Goal: Task Accomplishment & Management: Manage account settings

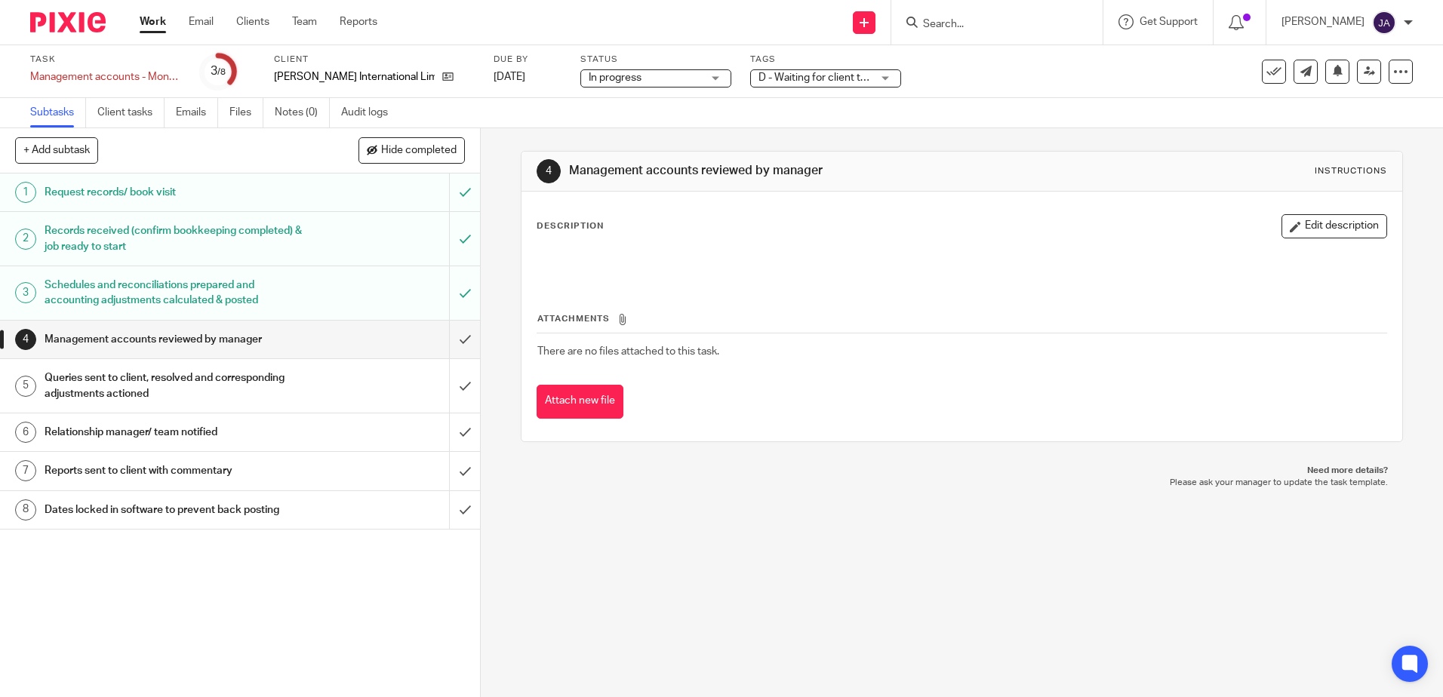
click at [761, 85] on span "D - Waiting for client to answer queries + 1" at bounding box center [814, 78] width 113 height 16
click at [1363, 75] on icon at bounding box center [1368, 71] width 11 height 11
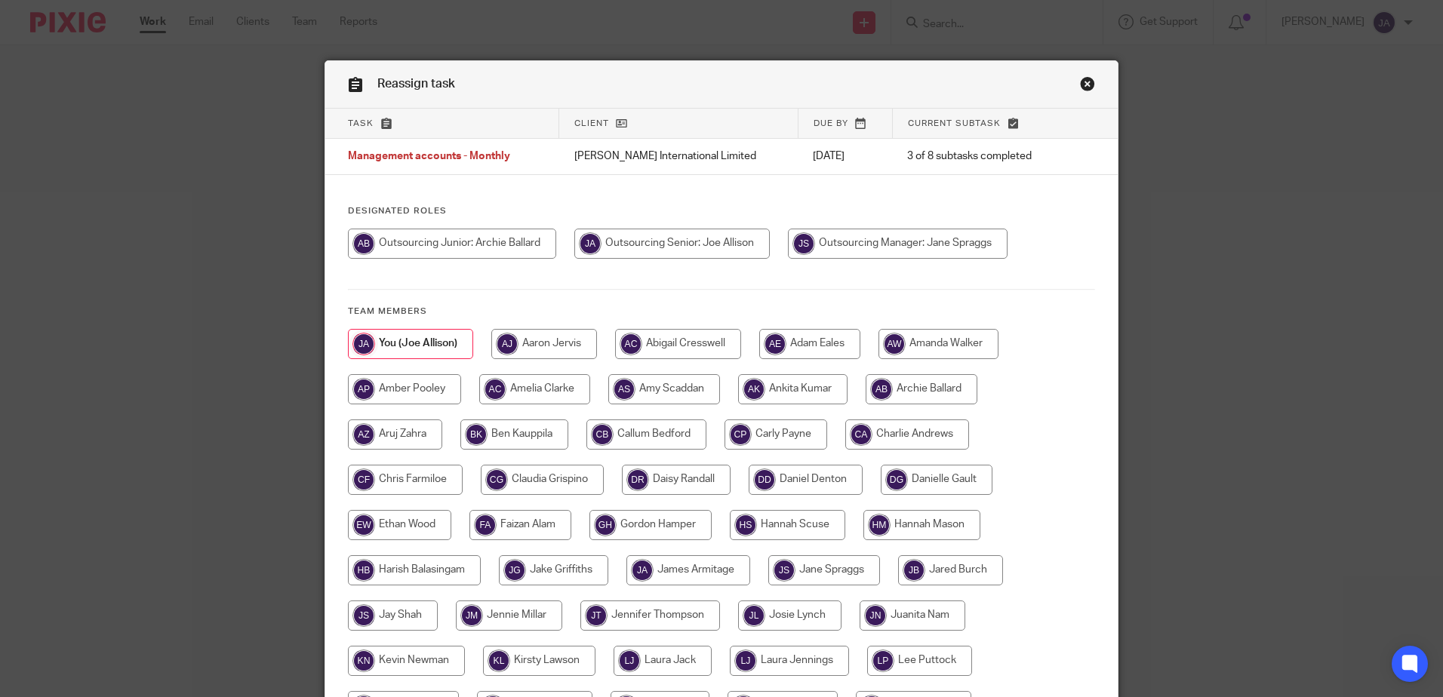
click at [761, 437] on input "radio" at bounding box center [775, 435] width 103 height 30
radio input "true"
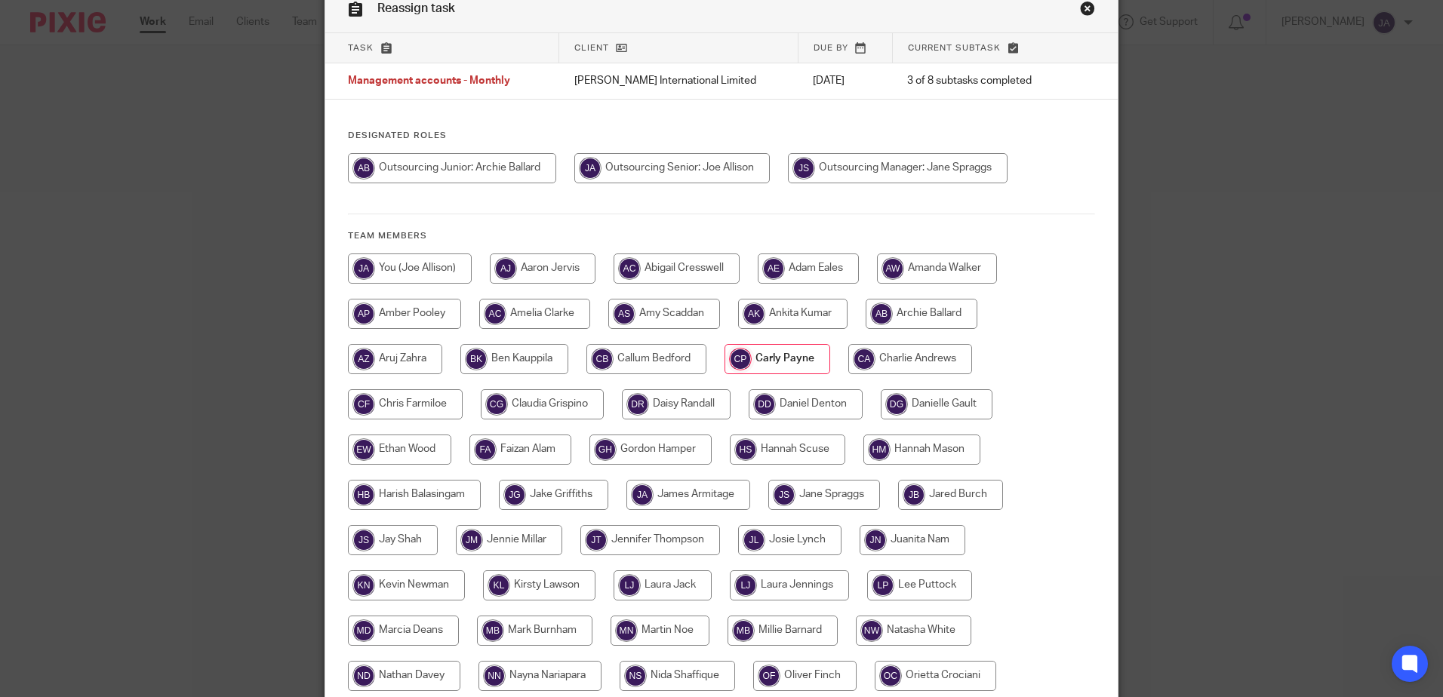
scroll to position [151, 0]
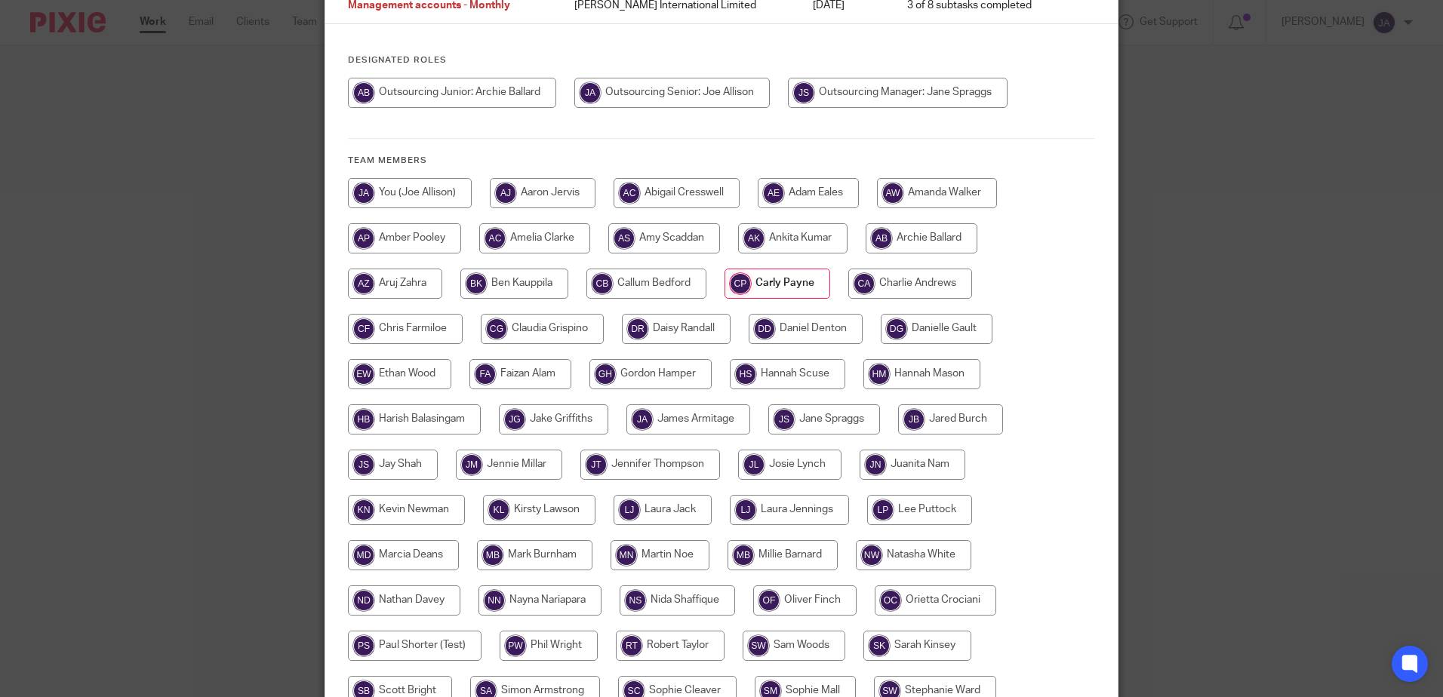
click at [394, 554] on input "radio" at bounding box center [403, 555] width 111 height 30
radio input "true"
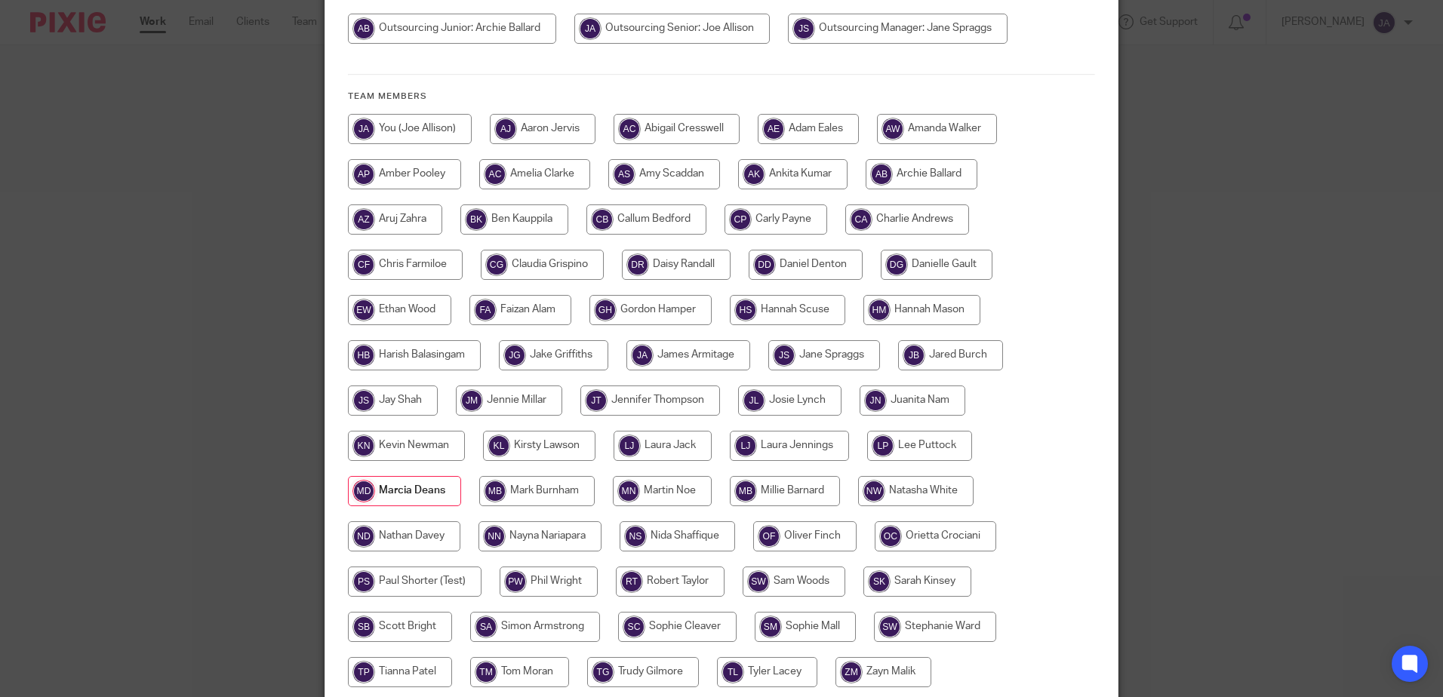
scroll to position [302, 0]
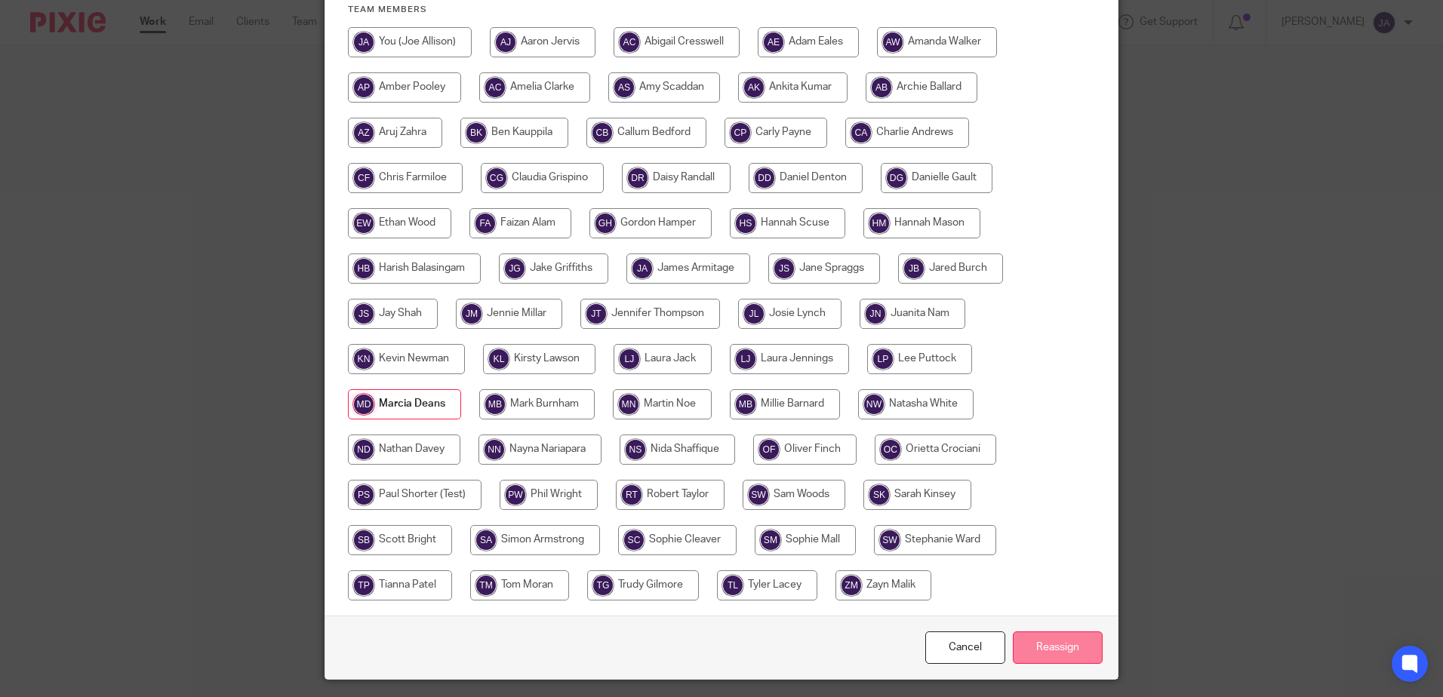
click at [1066, 650] on input "Reassign" at bounding box center [1058, 648] width 90 height 32
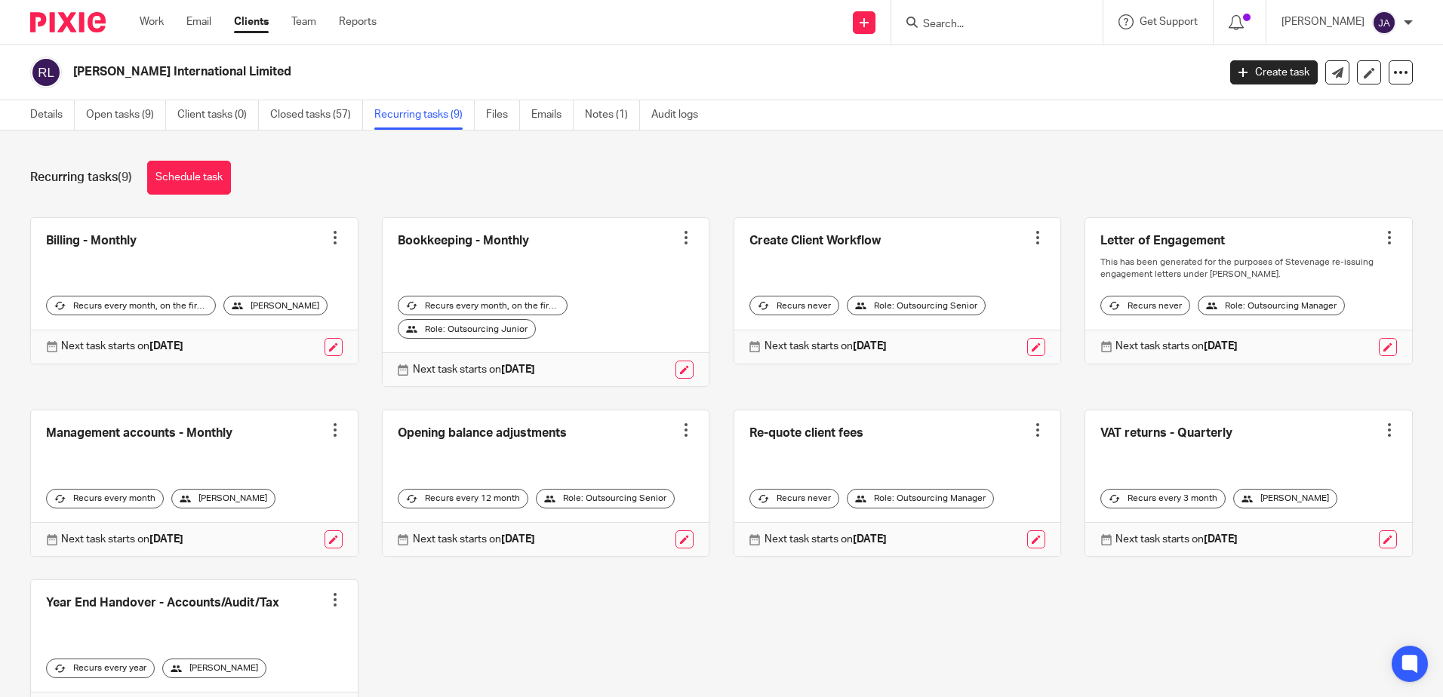
click at [175, 16] on ul "Work Email Clients Team Reports" at bounding box center [270, 21] width 260 height 15
click at [165, 16] on ul "Work Email Clients Team Reports" at bounding box center [270, 21] width 260 height 15
click at [157, 16] on link "Work" at bounding box center [152, 21] width 24 height 15
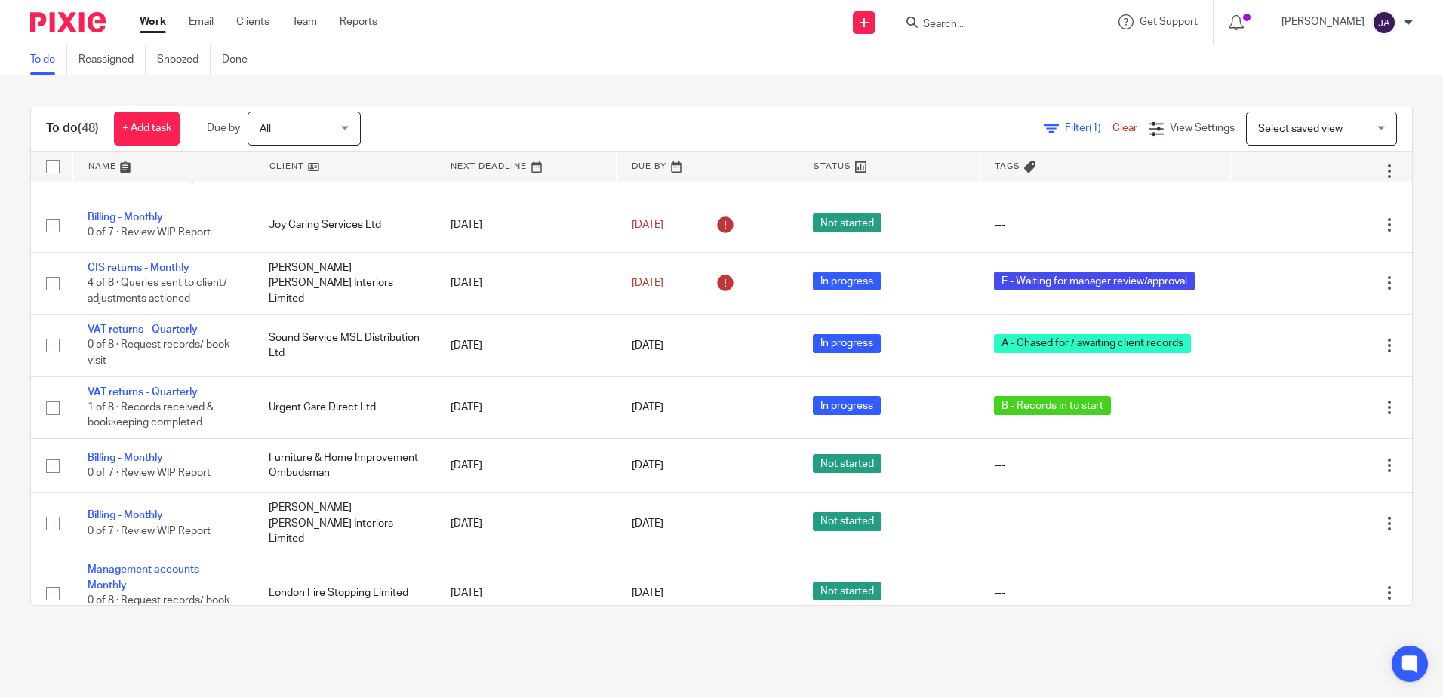
scroll to position [2113, 0]
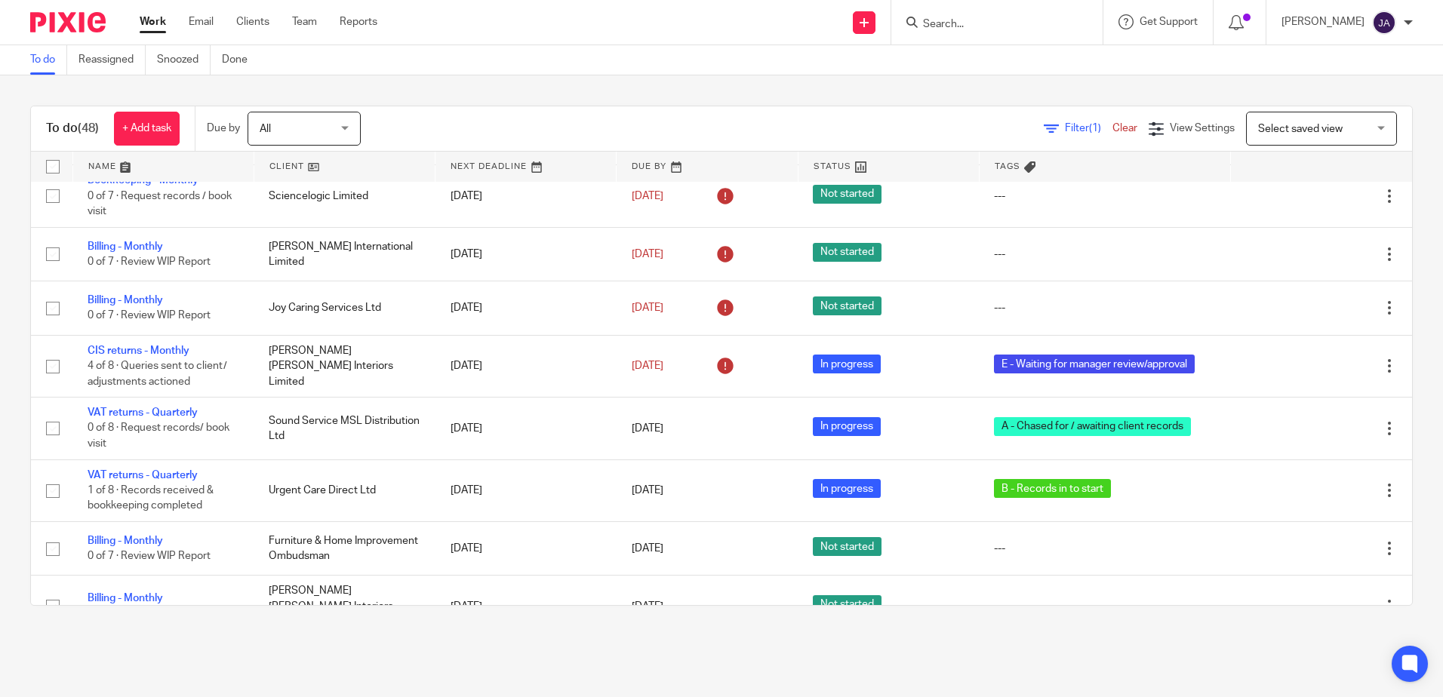
click at [976, 29] on input "Search" at bounding box center [989, 25] width 136 height 14
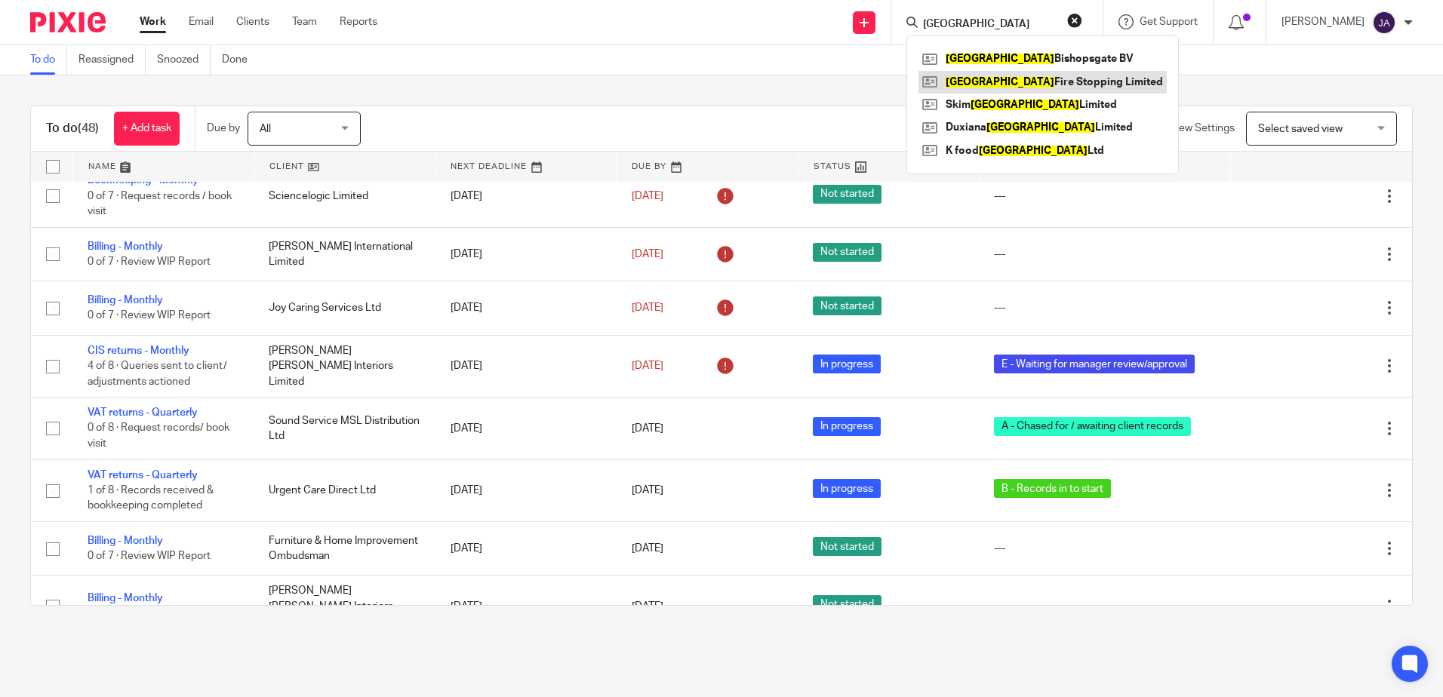
type input "london"
click at [1300, 92] on div "To do (48) + Add task Due by All All Today Tomorrow This week Next week This mo…" at bounding box center [721, 355] width 1443 height 561
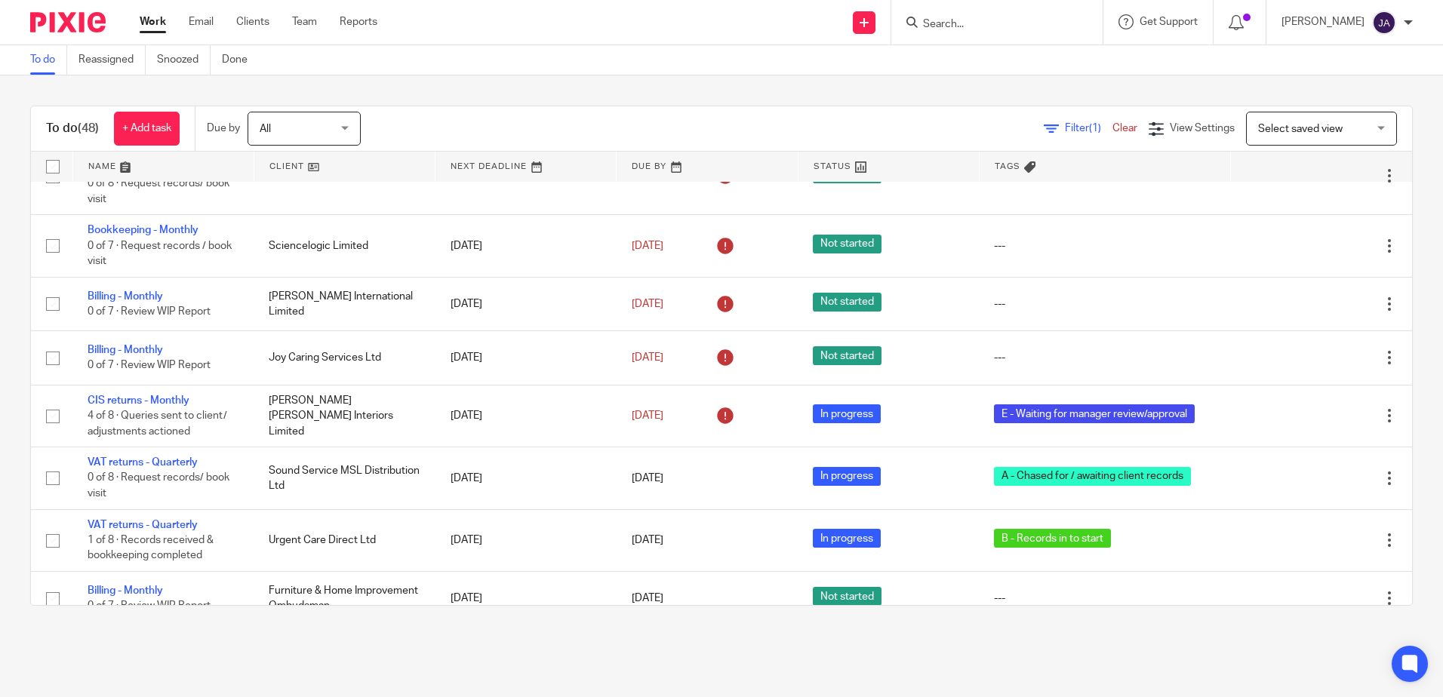
scroll to position [2129, 0]
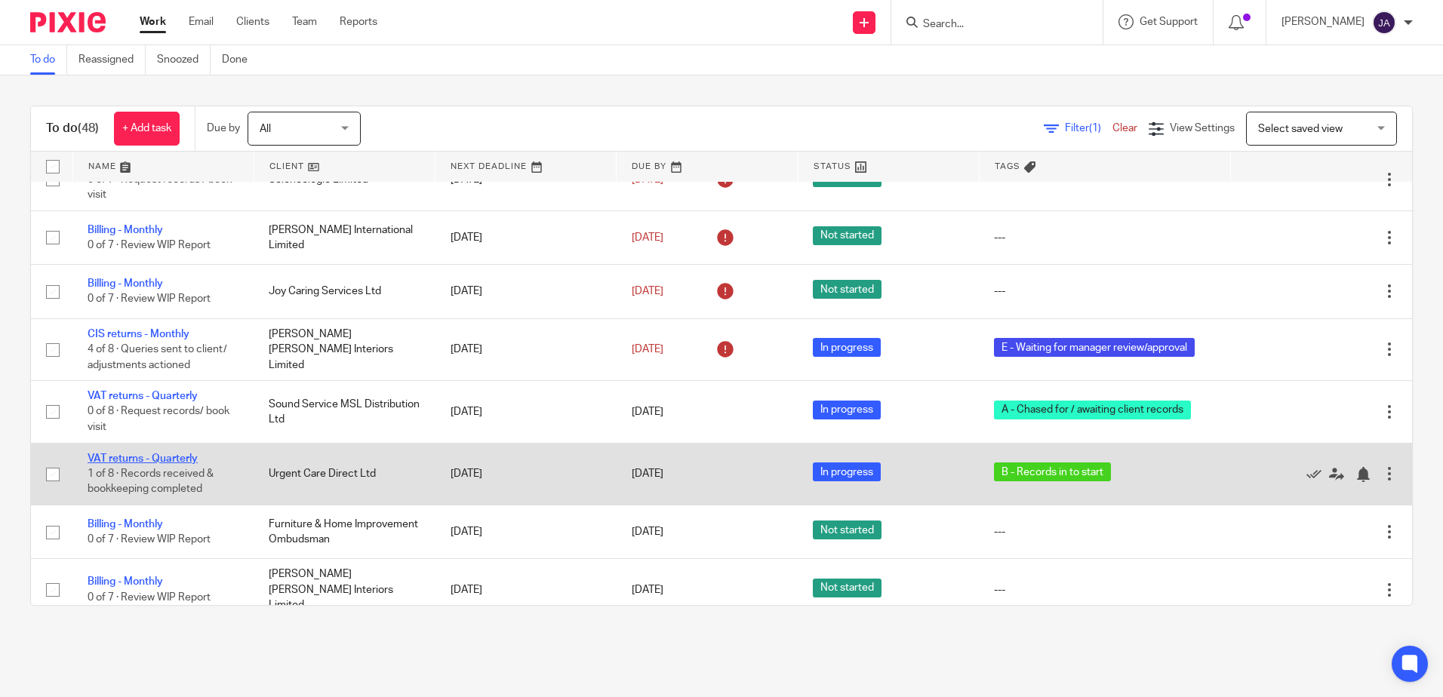
click at [174, 455] on link "VAT returns - Quarterly" at bounding box center [143, 458] width 110 height 11
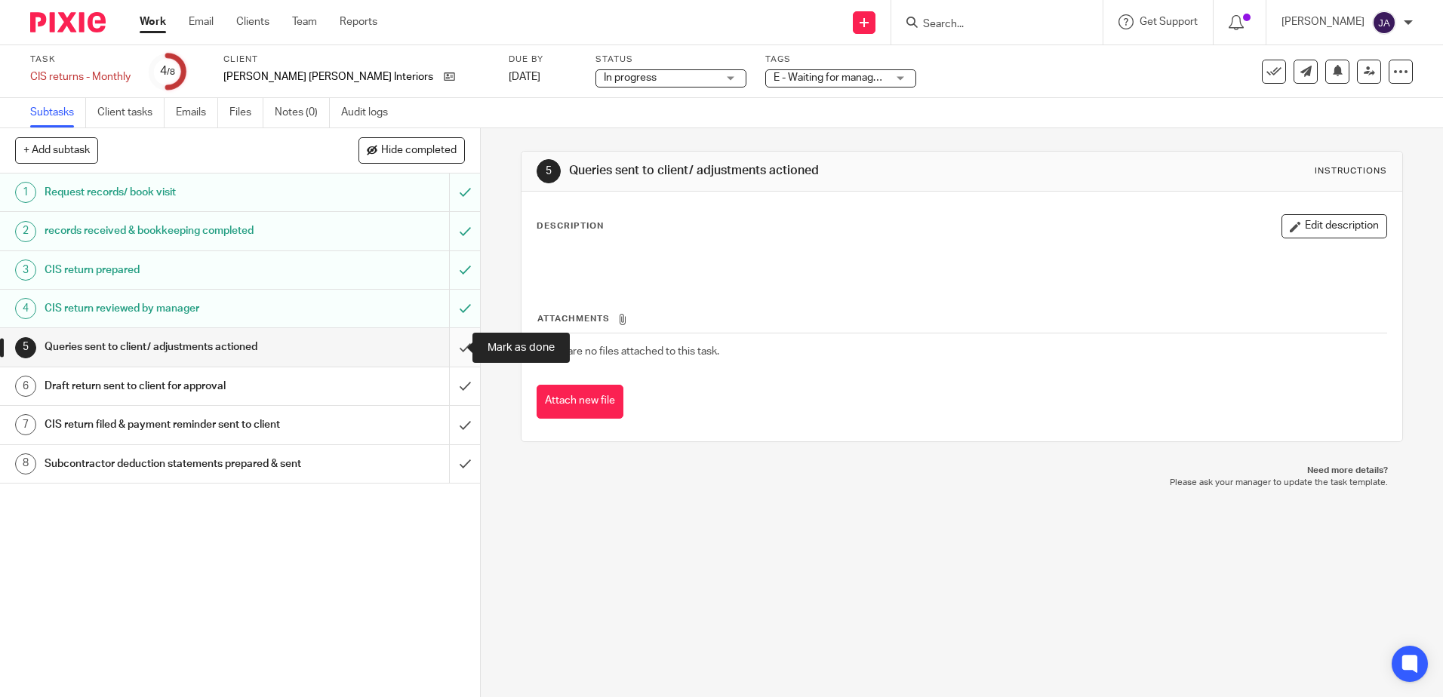
click at [445, 355] on input "submit" at bounding box center [240, 347] width 480 height 38
click at [441, 382] on input "submit" at bounding box center [240, 386] width 480 height 38
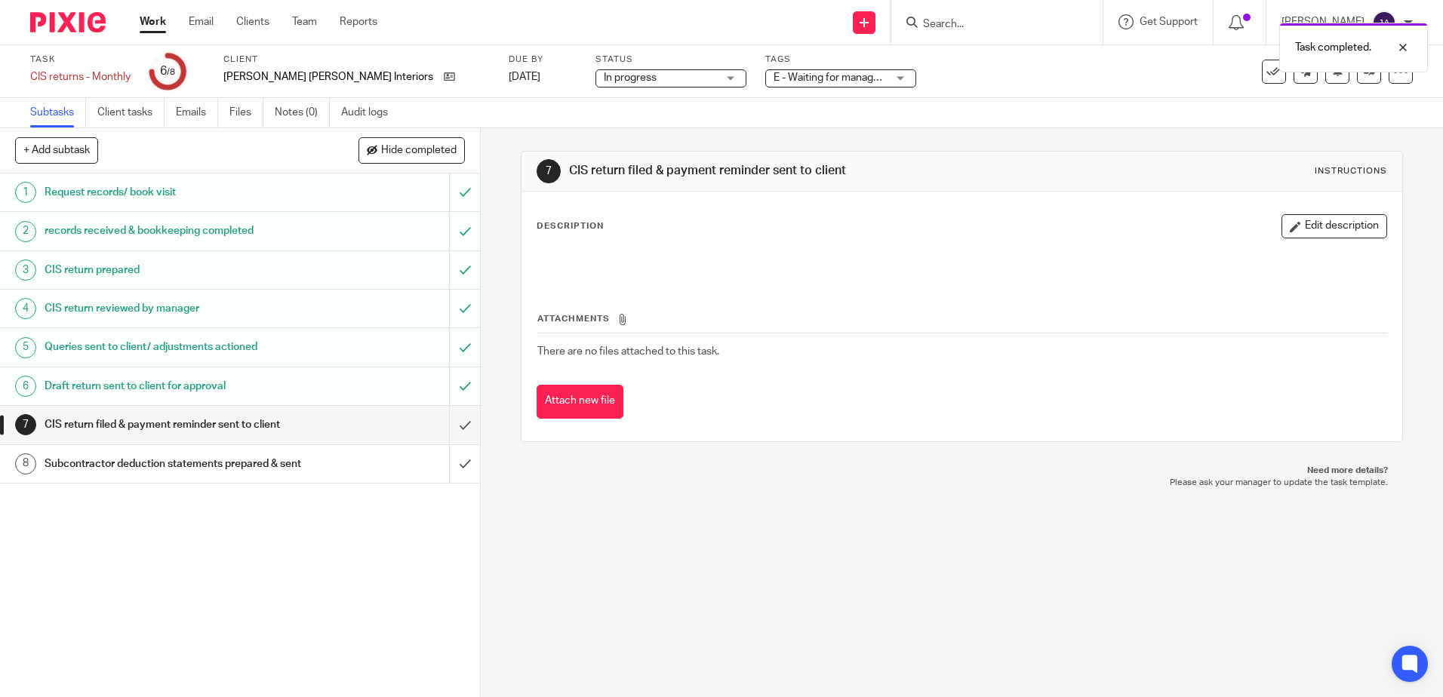
click at [773, 82] on span "E - Waiting for manager review/approval" at bounding box center [866, 77] width 186 height 11
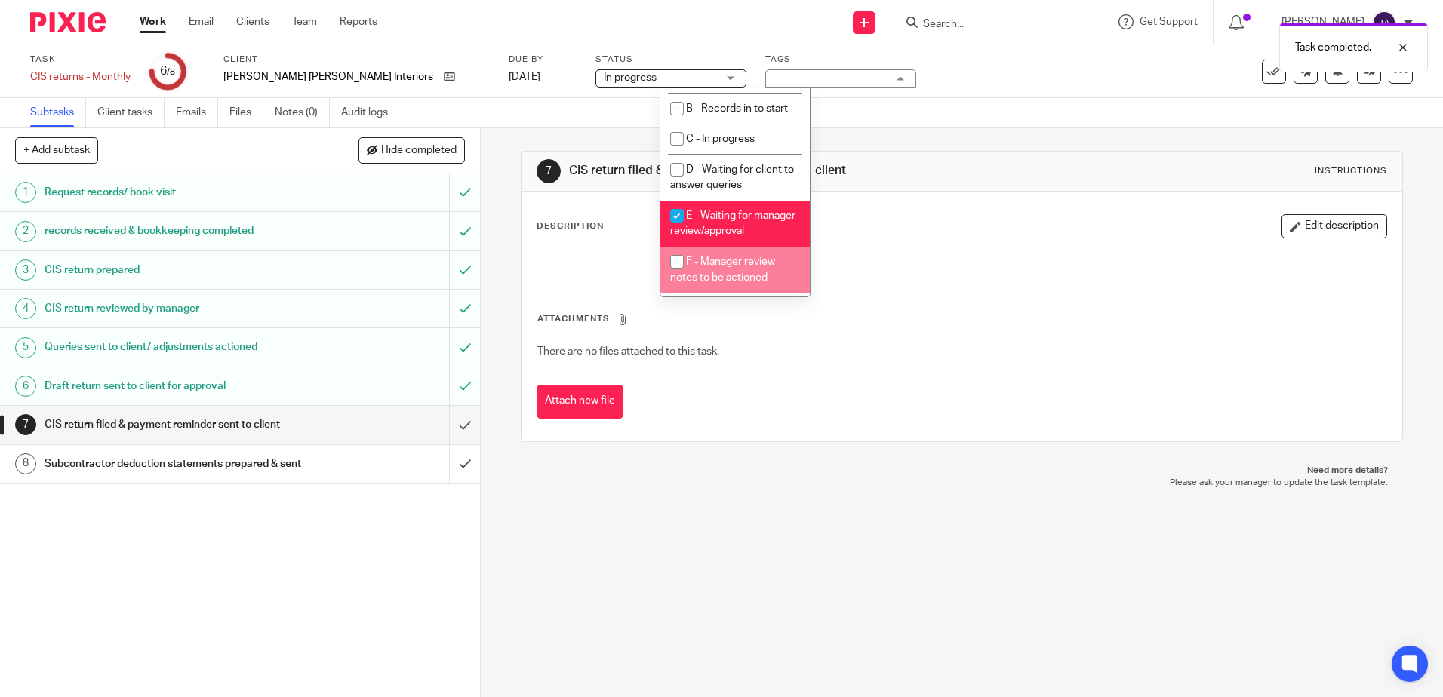
scroll to position [151, 0]
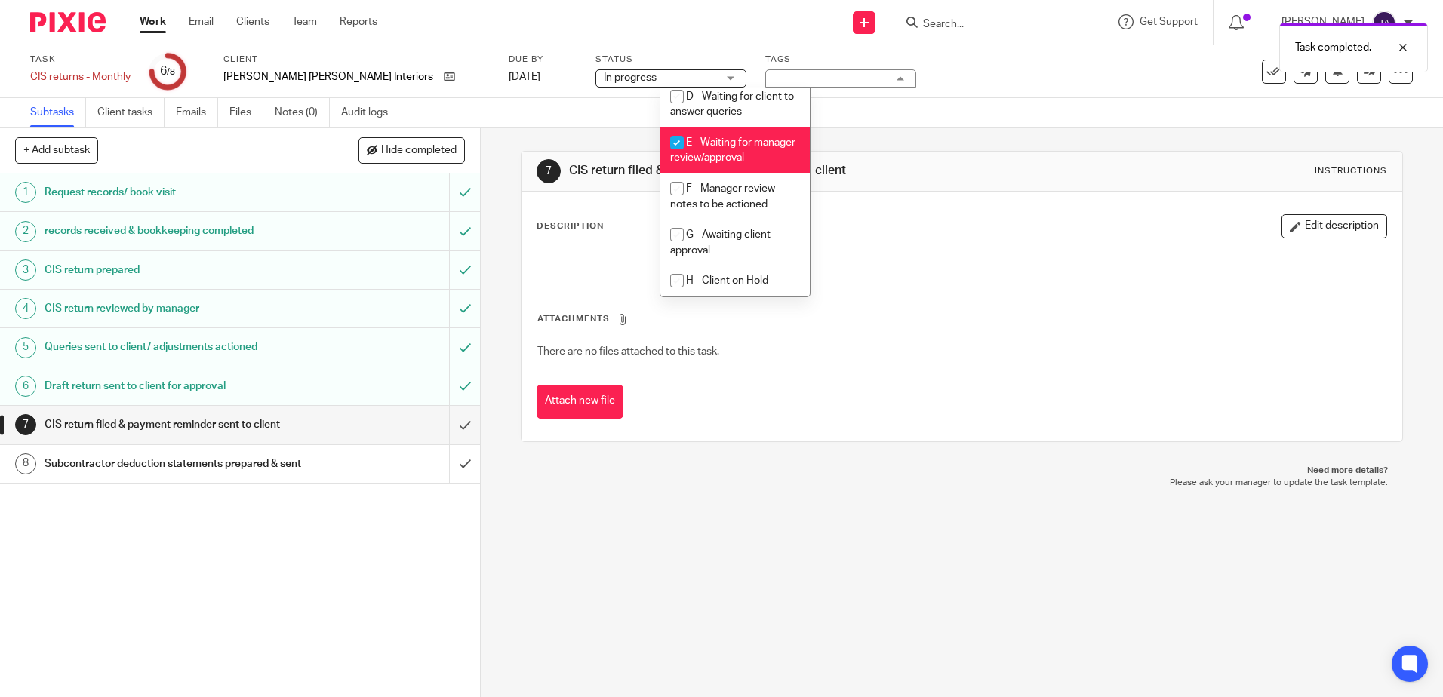
click at [728, 152] on li "E - Waiting for manager review/approval" at bounding box center [734, 151] width 149 height 46
checkbox input "false"
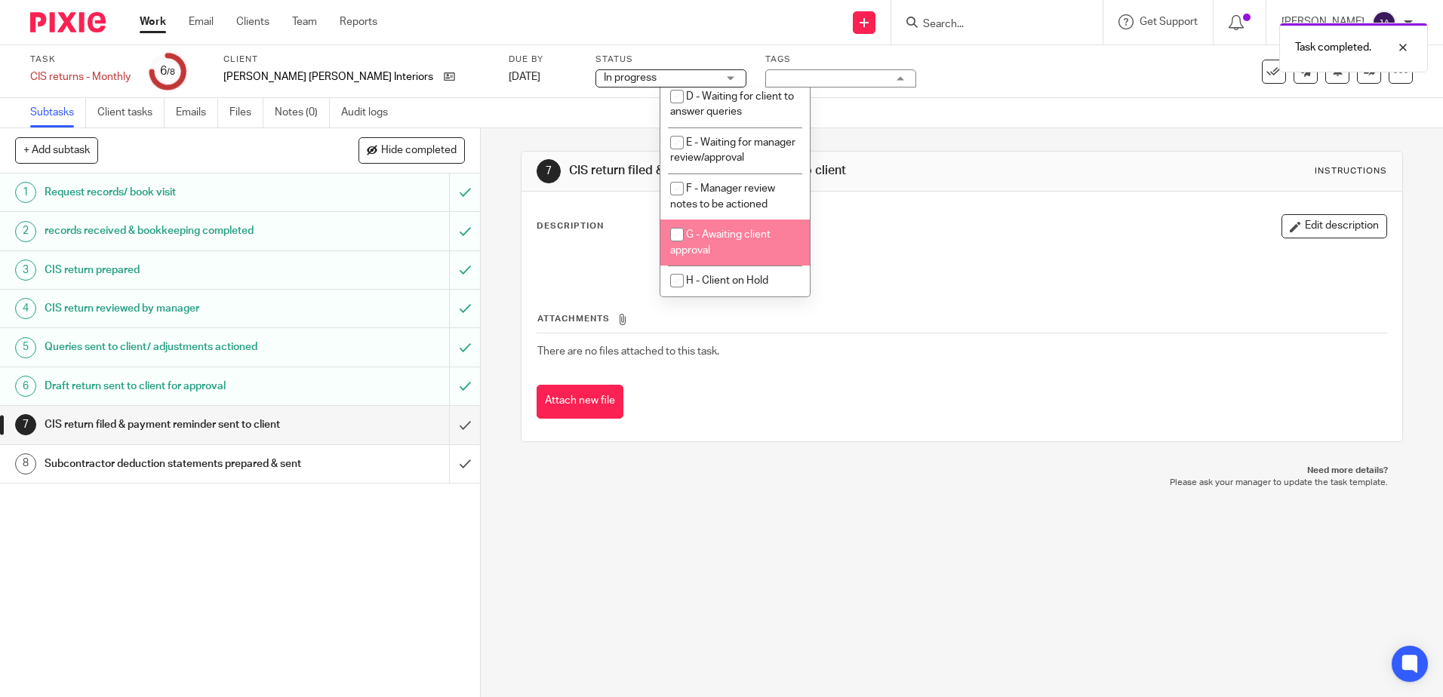
click at [743, 266] on li "G - Awaiting client approval" at bounding box center [734, 243] width 149 height 46
checkbox input "true"
click at [916, 496] on div "7 CIS return filed & payment reminder sent to client Instructions Description E…" at bounding box center [962, 412] width 962 height 569
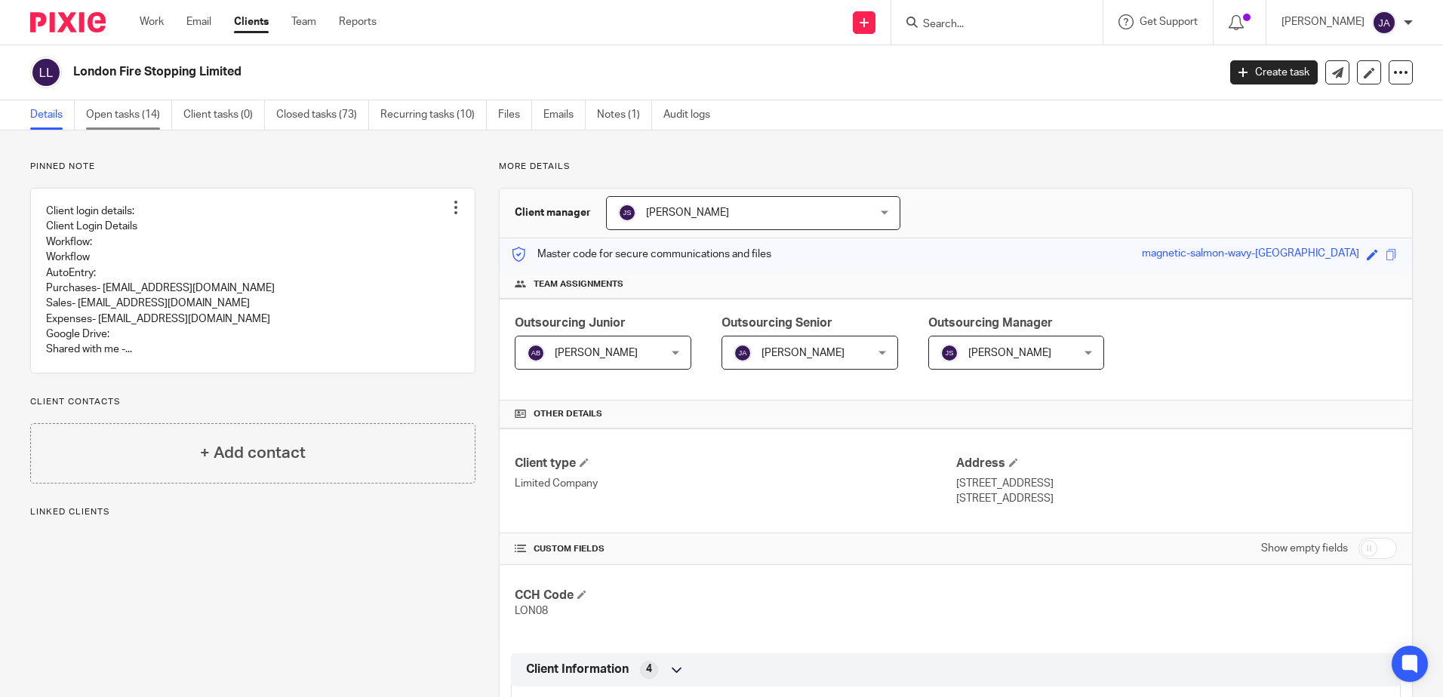
click at [97, 110] on link "Open tasks (14)" at bounding box center [129, 114] width 86 height 29
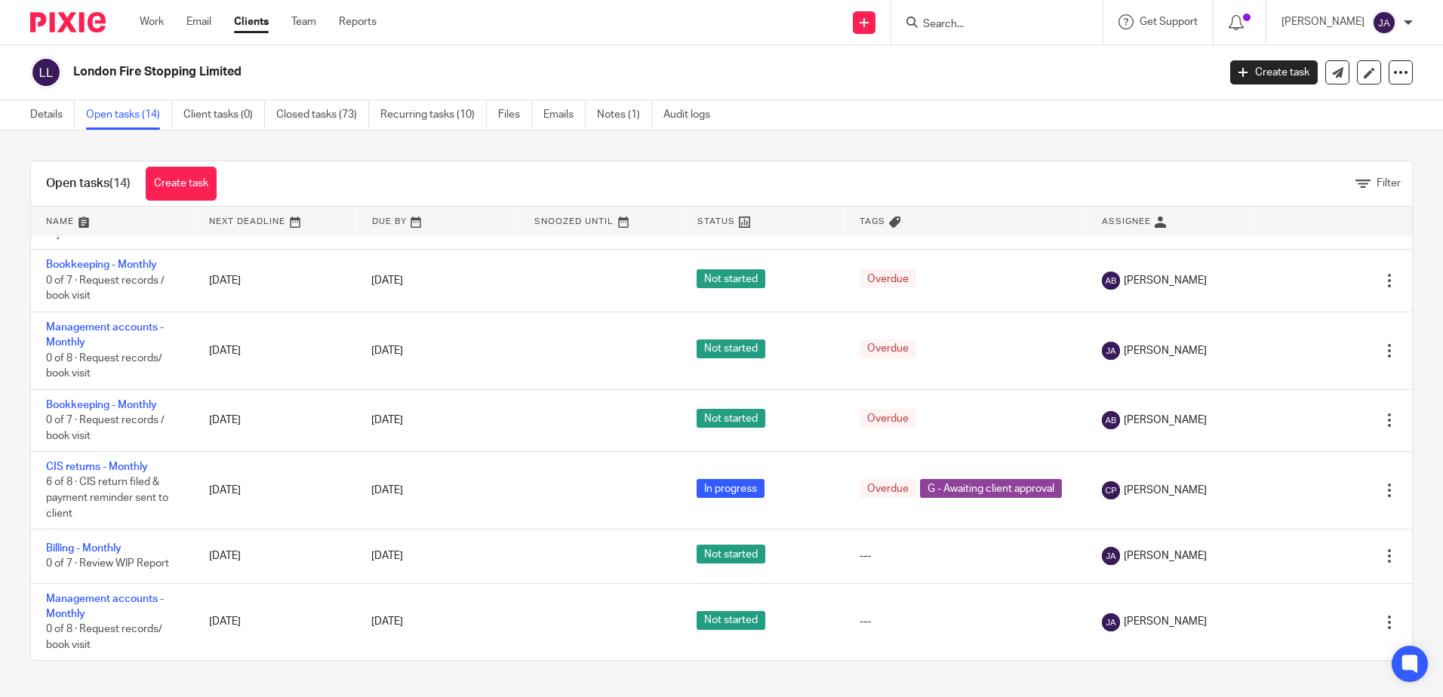
scroll to position [718, 0]
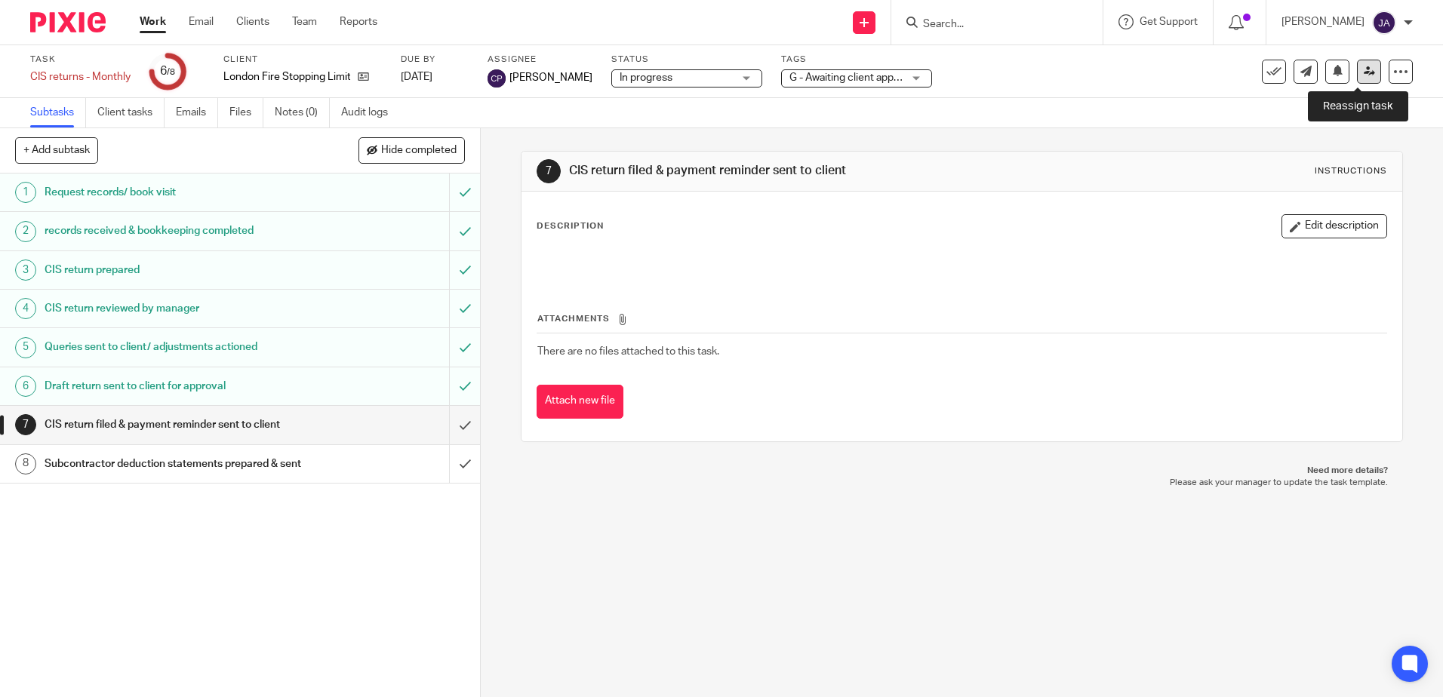
click at [1363, 72] on icon at bounding box center [1368, 71] width 11 height 11
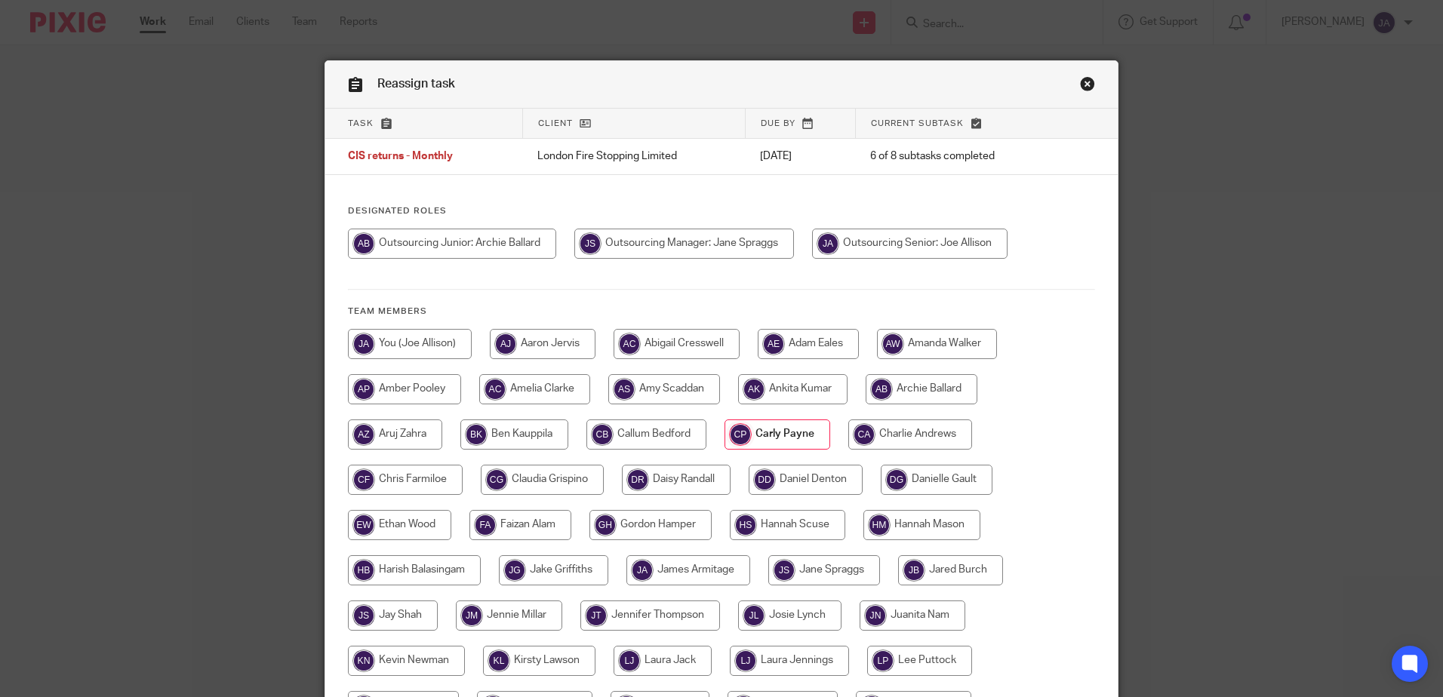
click at [887, 229] on input "radio" at bounding box center [909, 244] width 195 height 30
radio input "true"
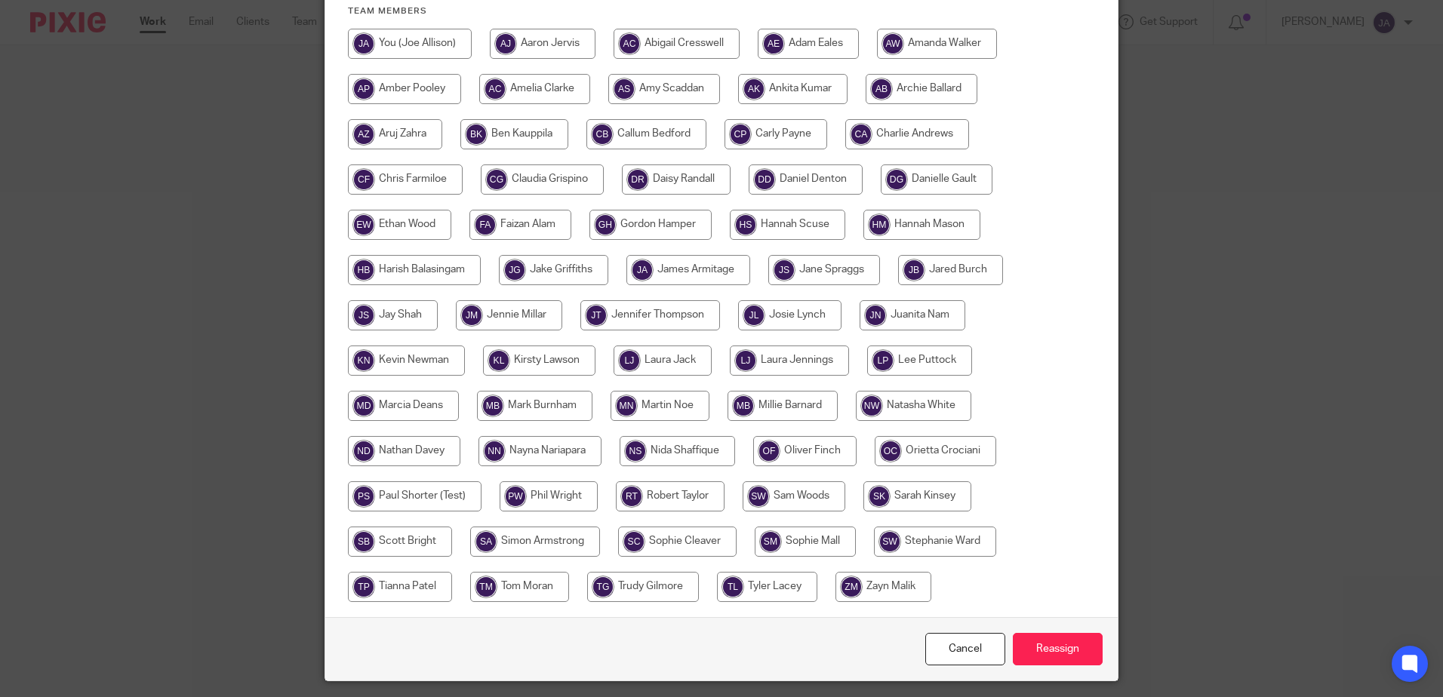
scroll to position [345, 0]
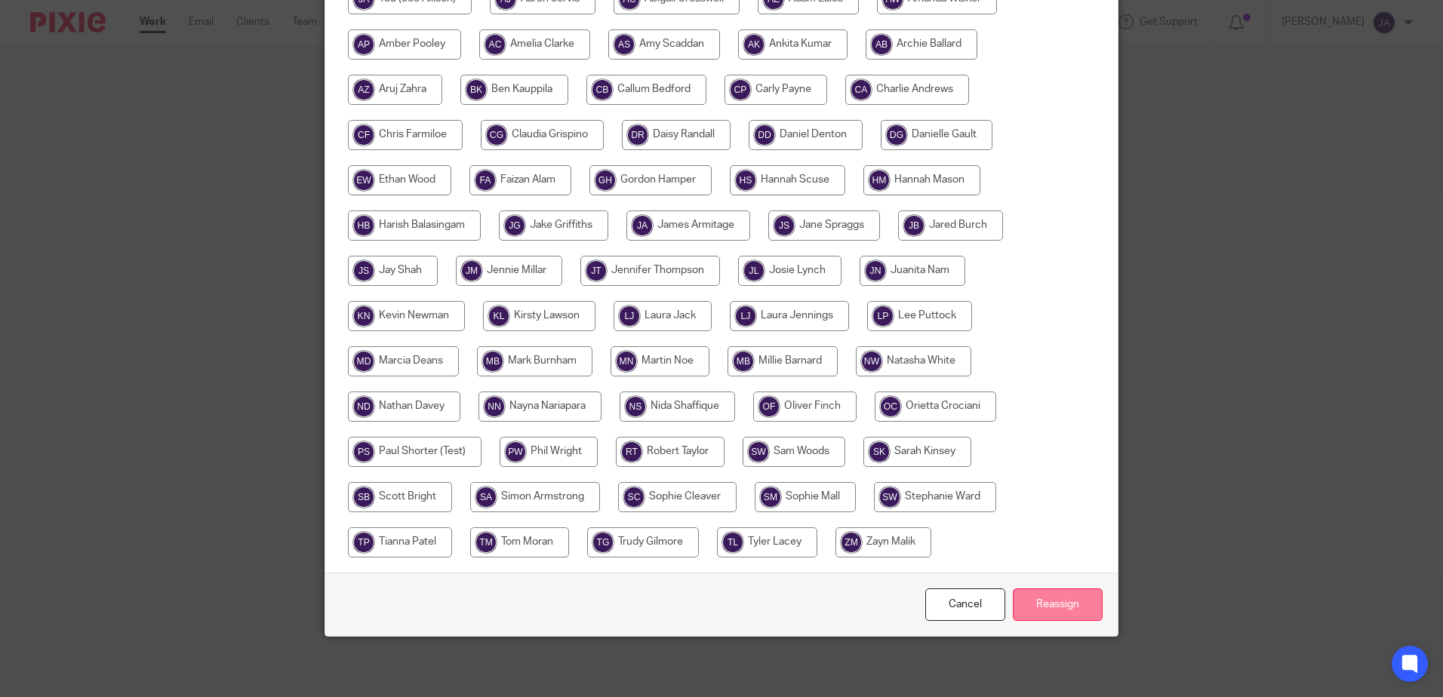
click at [1034, 614] on input "Reassign" at bounding box center [1058, 605] width 90 height 32
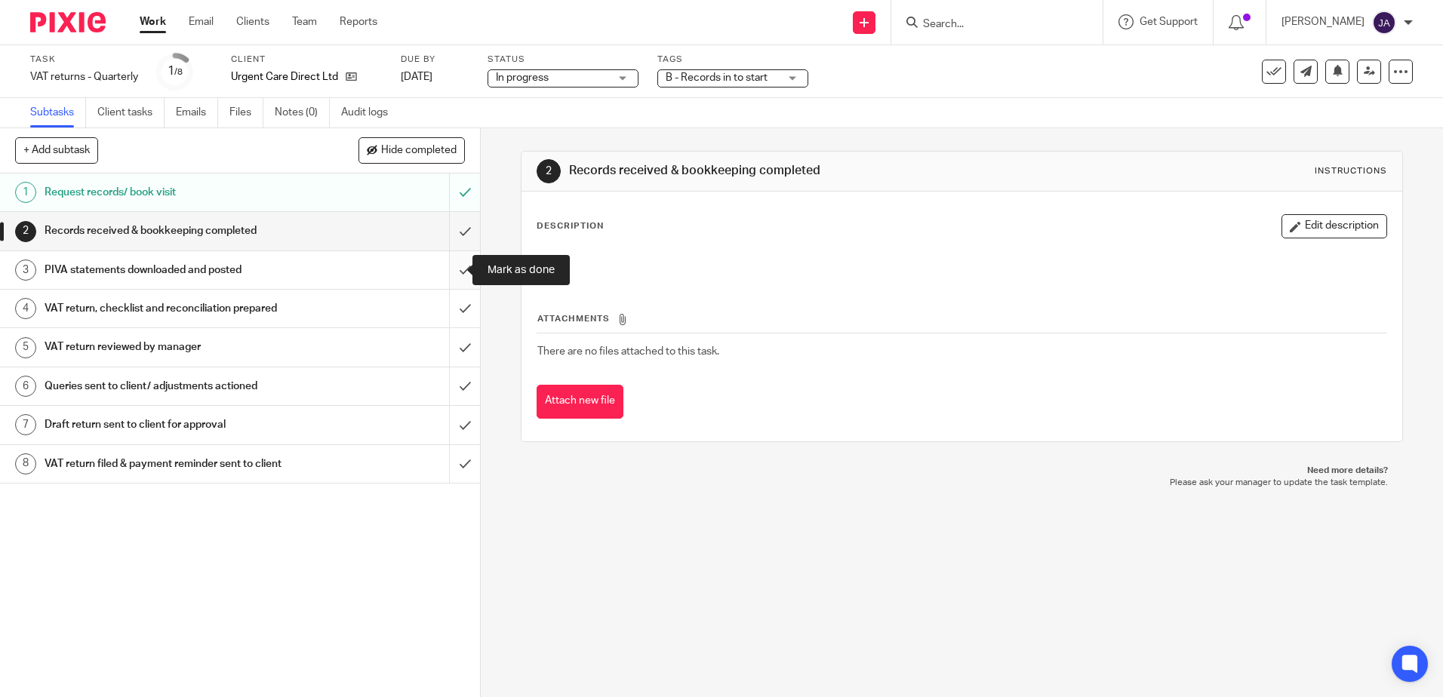
click at [453, 276] on input "submit" at bounding box center [240, 270] width 480 height 38
click at [457, 306] on input "submit" at bounding box center [240, 309] width 480 height 38
click at [457, 349] on input "submit" at bounding box center [240, 347] width 480 height 38
click at [460, 391] on input "submit" at bounding box center [240, 386] width 480 height 38
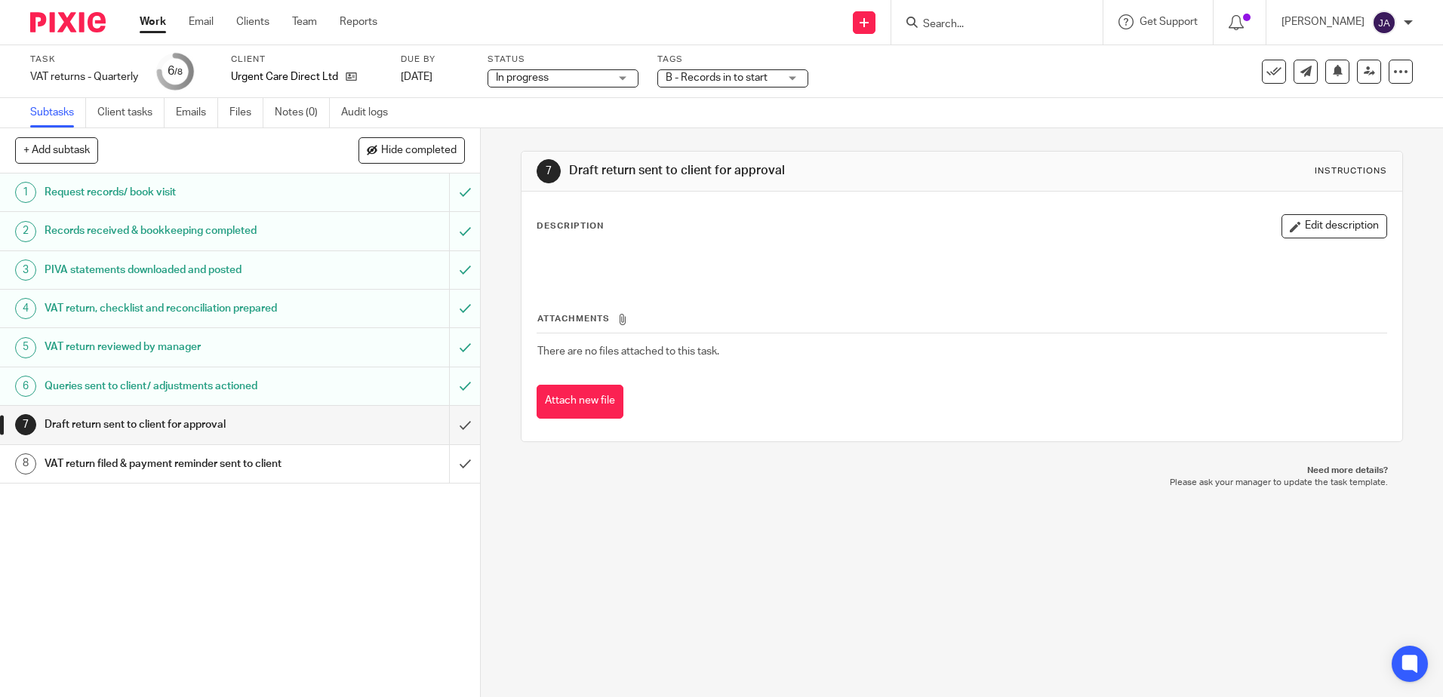
click at [738, 75] on span "B - Records in to start" at bounding box center [716, 77] width 102 height 11
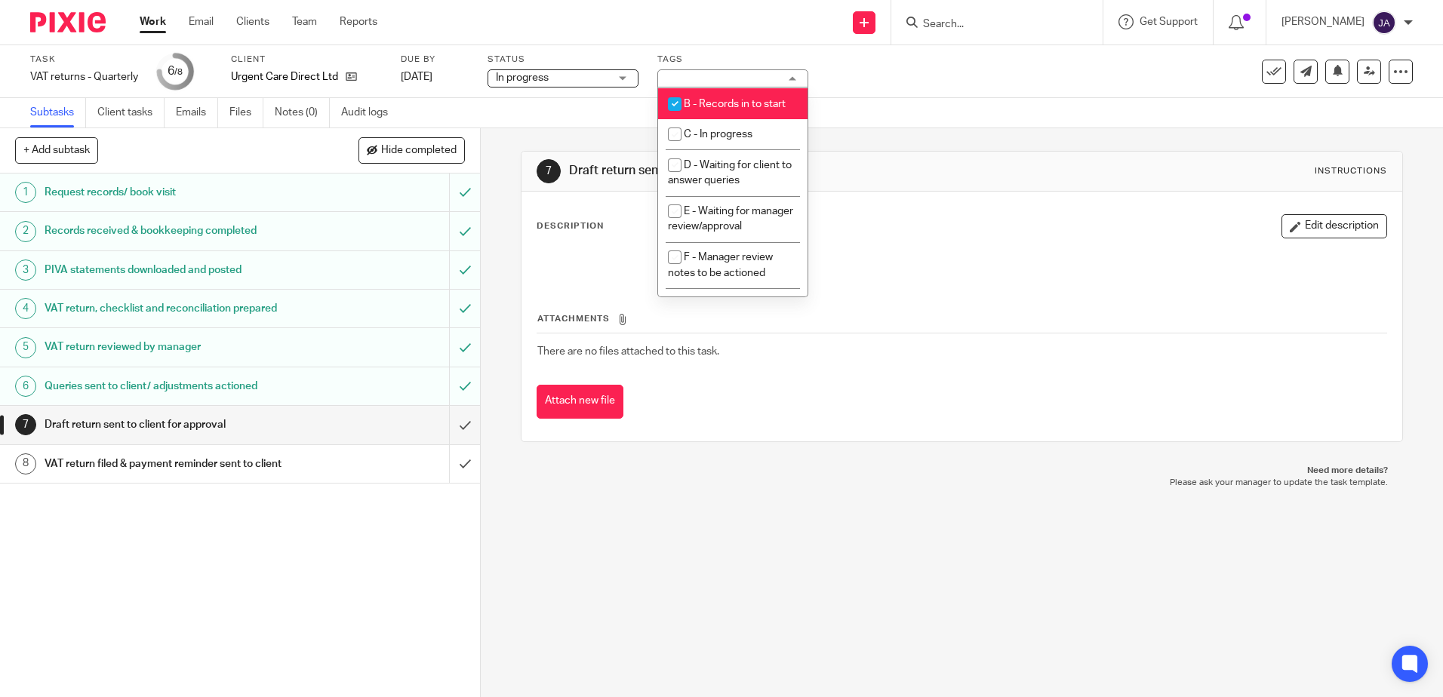
click at [727, 91] on li "B - Records in to start" at bounding box center [732, 103] width 149 height 31
checkbox input "false"
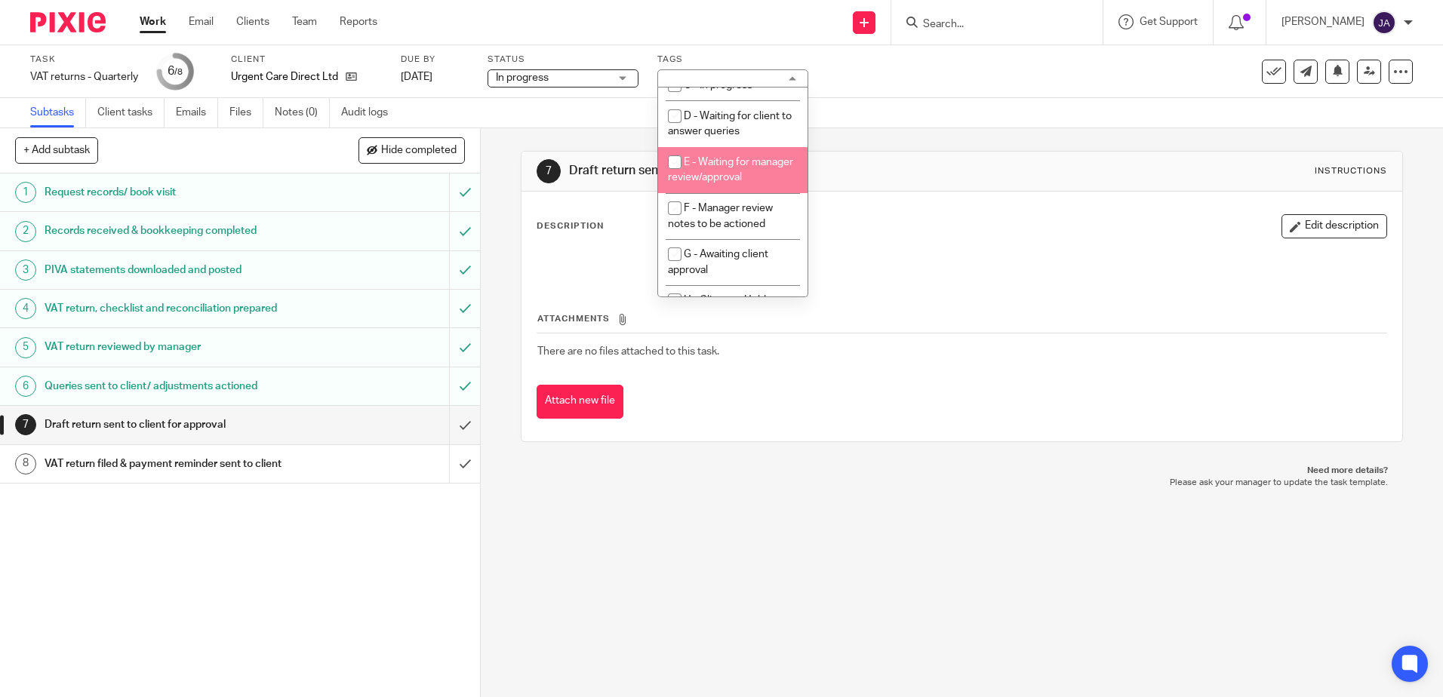
scroll to position [151, 0]
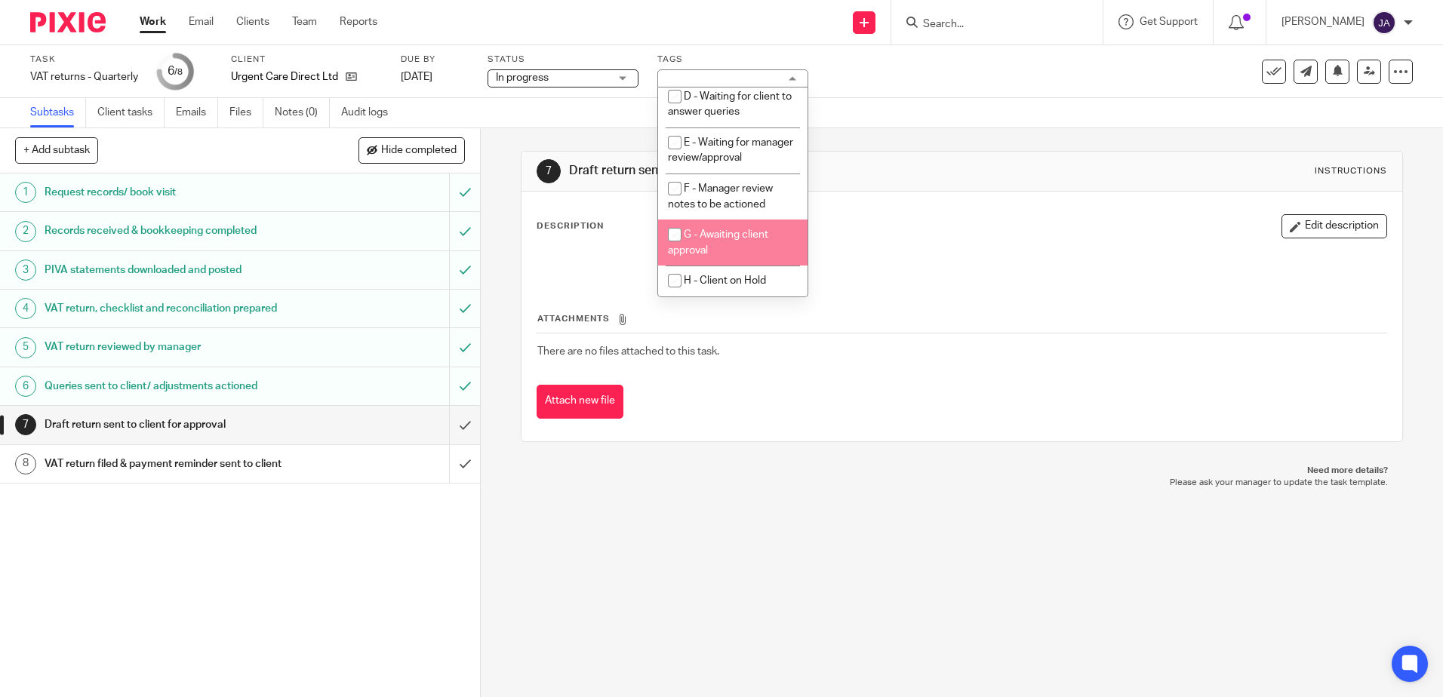
click at [730, 253] on li "G - Awaiting client approval" at bounding box center [732, 243] width 149 height 46
checkbox input "true"
click at [751, 530] on div "7 Draft return sent to client for approval Instructions Description Edit descri…" at bounding box center [962, 412] width 962 height 569
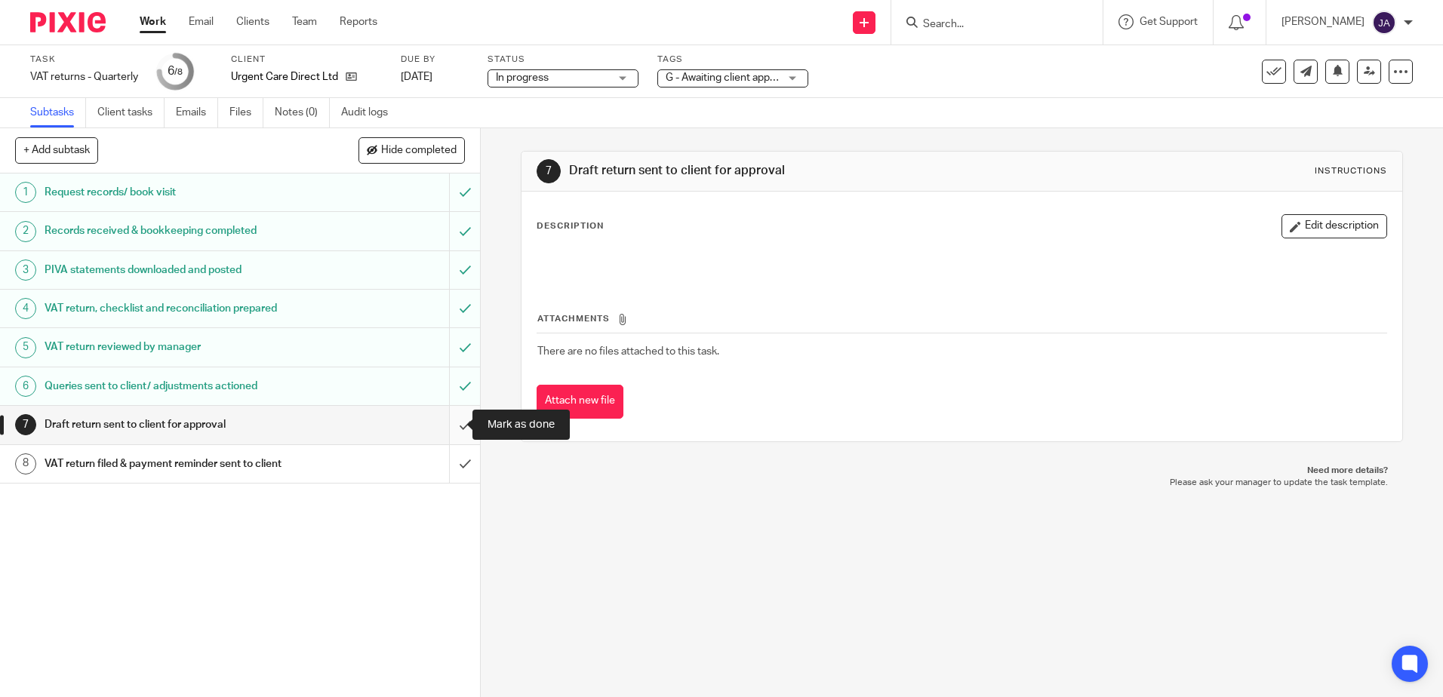
click at [439, 428] on input "submit" at bounding box center [240, 425] width 480 height 38
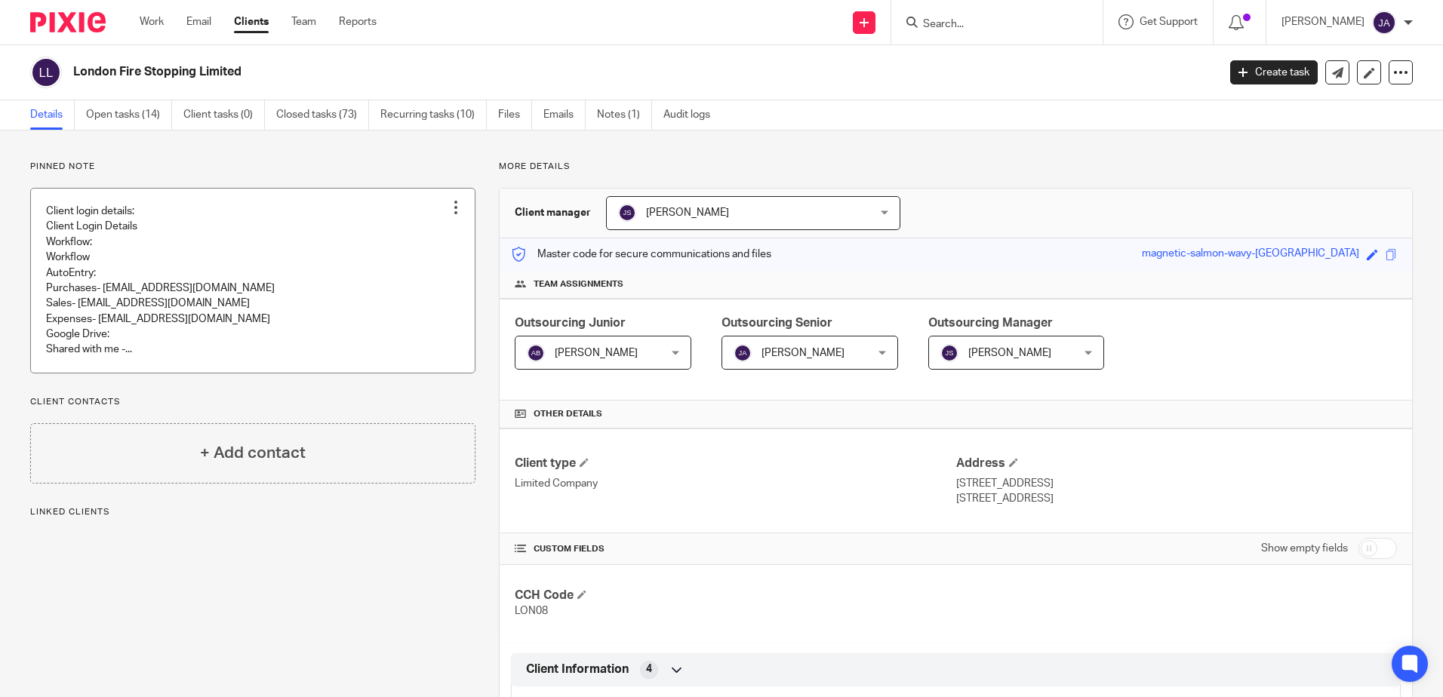
click at [267, 281] on link at bounding box center [253, 281] width 444 height 184
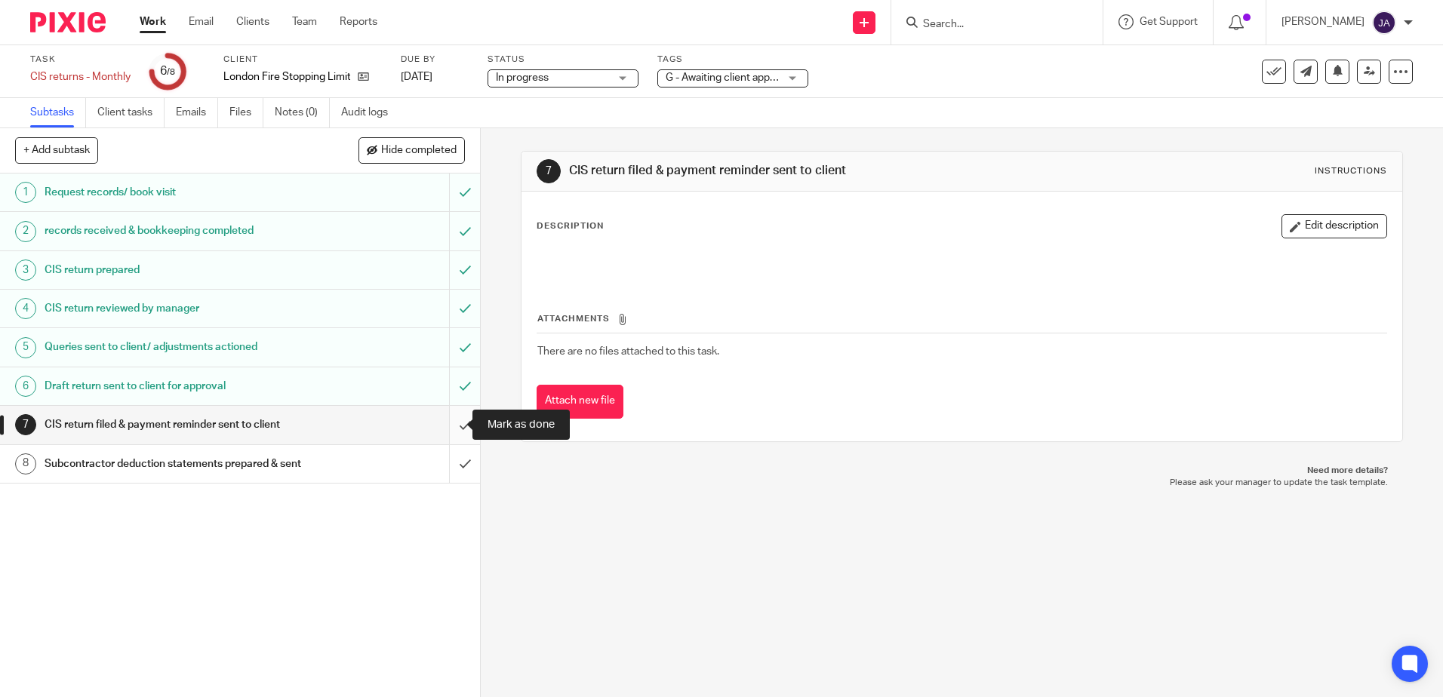
click at [450, 419] on input "submit" at bounding box center [240, 425] width 480 height 38
click at [451, 467] on input "submit" at bounding box center [240, 464] width 480 height 38
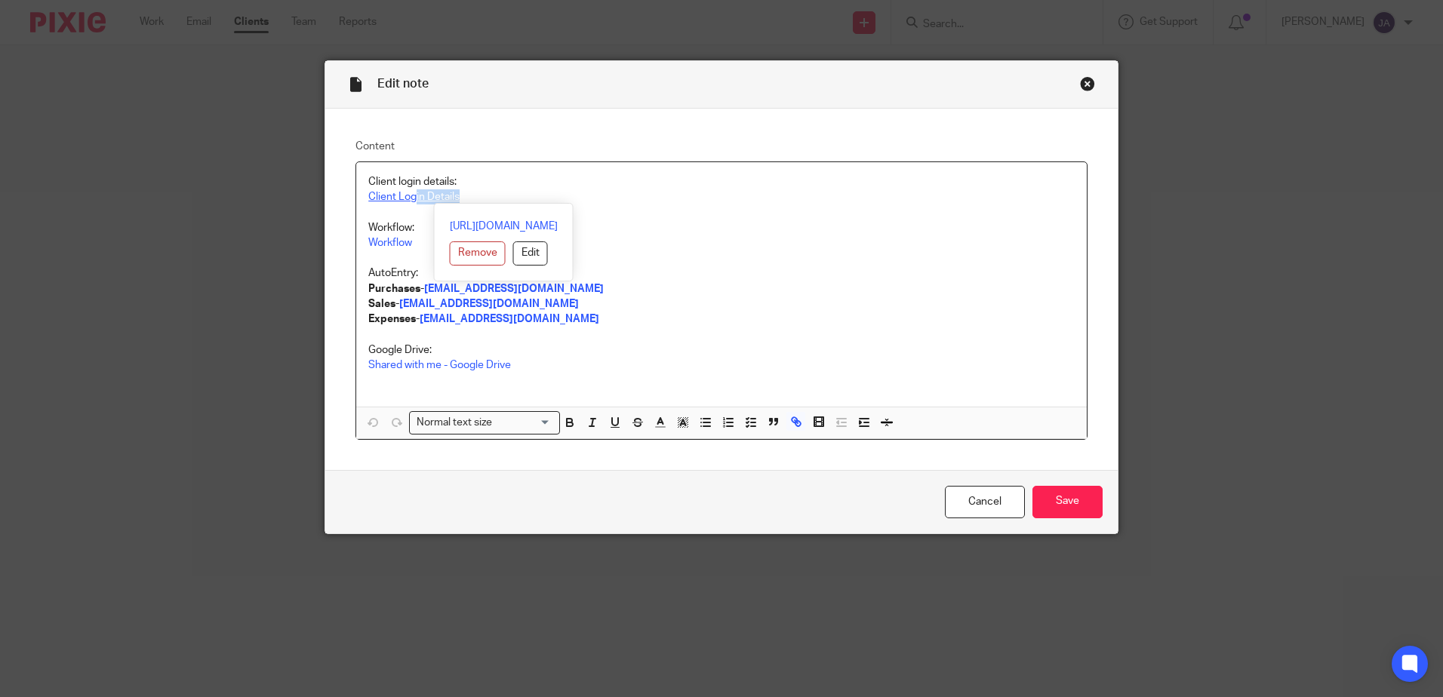
drag, startPoint x: 474, startPoint y: 202, endPoint x: 410, endPoint y: 192, distance: 64.1
click at [410, 192] on p "Client Login Details" at bounding box center [721, 196] width 706 height 15
click at [450, 221] on link "[URL][DOMAIN_NAME]" at bounding box center [504, 226] width 108 height 15
